Goal: Task Accomplishment & Management: Use online tool/utility

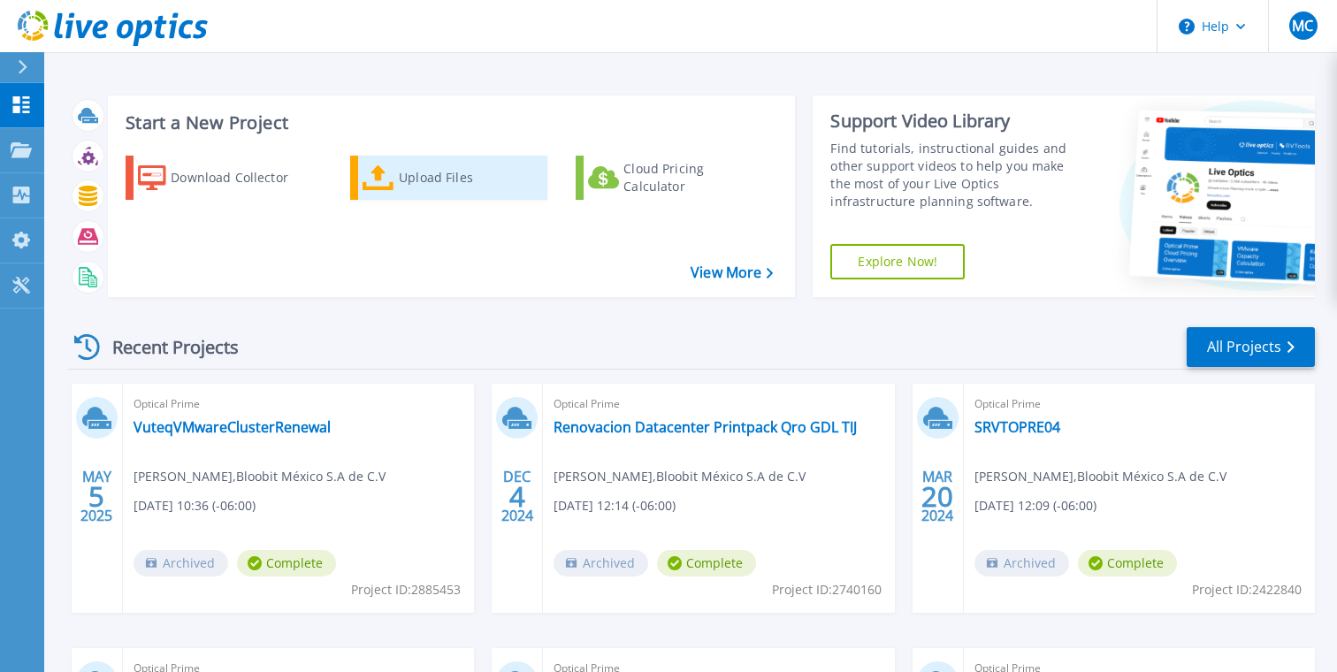
click at [440, 182] on div "Upload Files" at bounding box center [469, 177] width 141 height 35
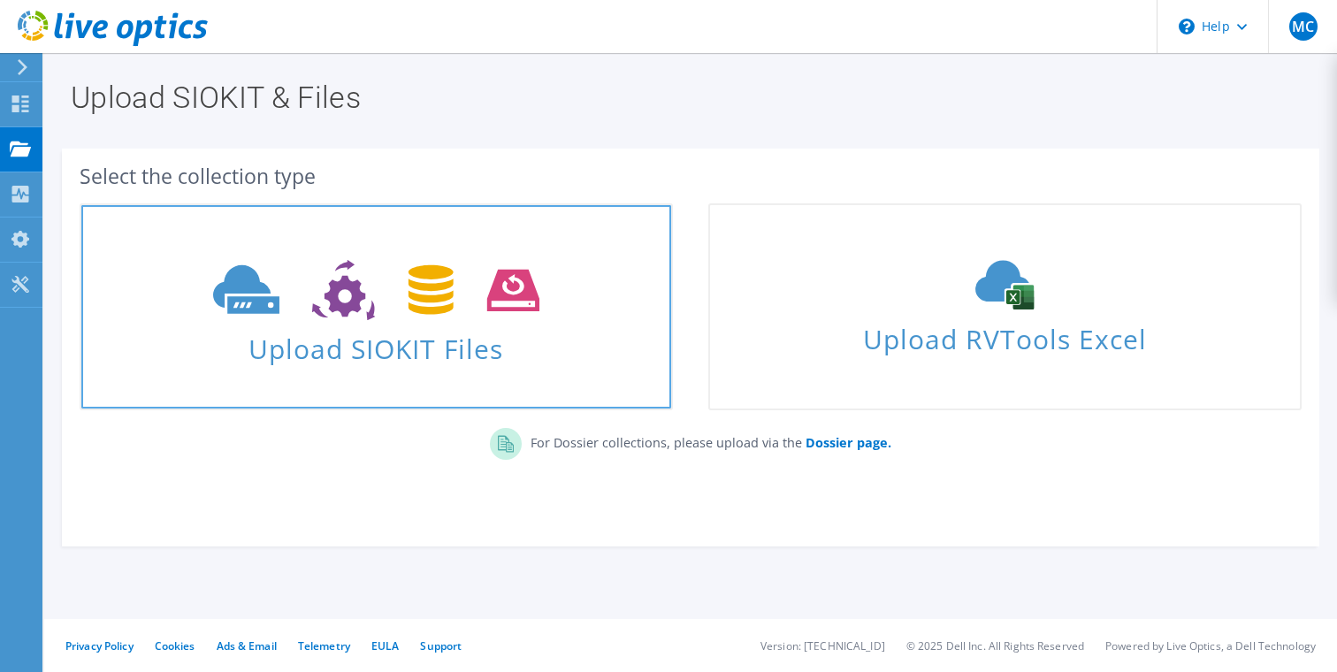
click at [404, 314] on icon at bounding box center [376, 290] width 326 height 61
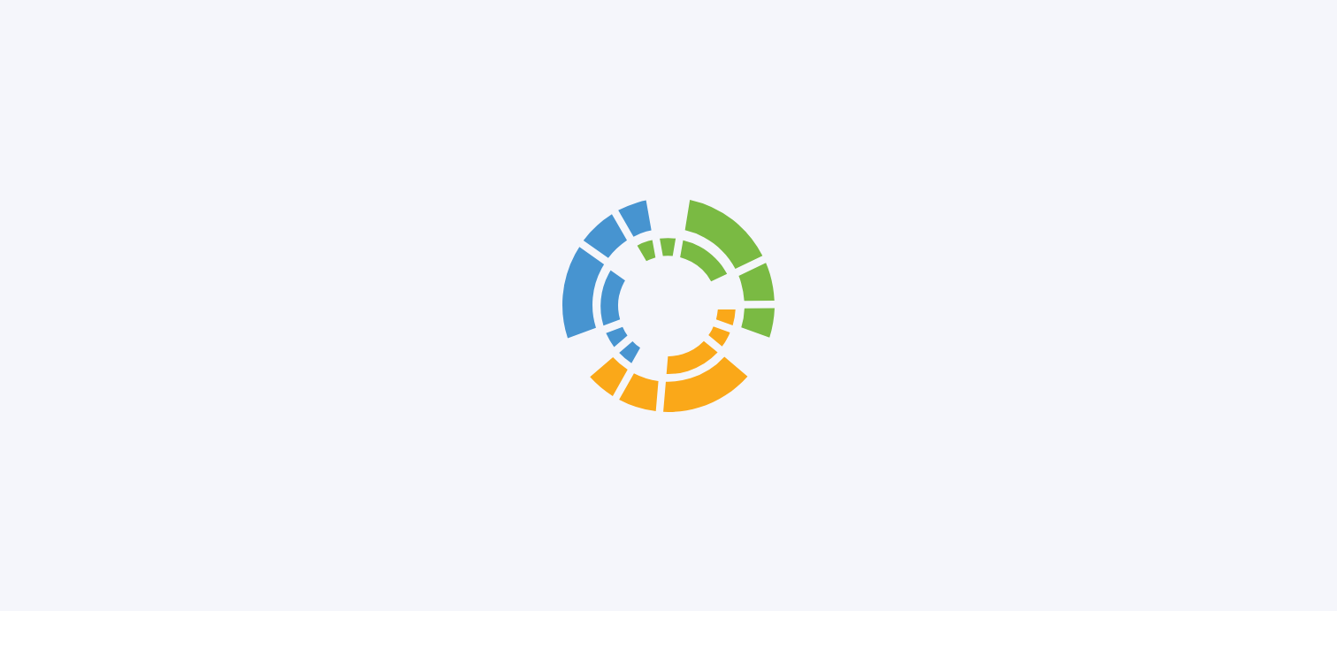
scroll to position [32, 0]
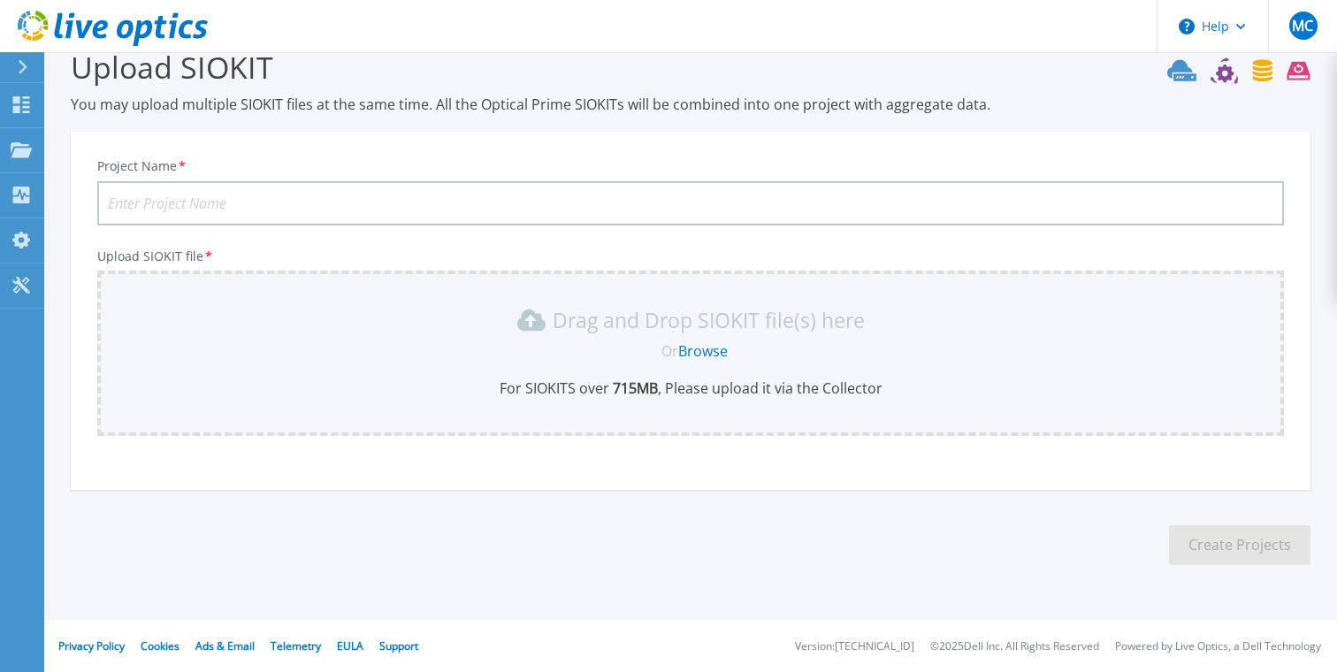
click at [301, 204] on input "Project Name *" at bounding box center [690, 203] width 1186 height 44
type input "Axa Assistance Renovacion DC CDMX - QRO"
click at [712, 348] on link "Browse" at bounding box center [703, 350] width 50 height 19
